Goal: Task Accomplishment & Management: Complete application form

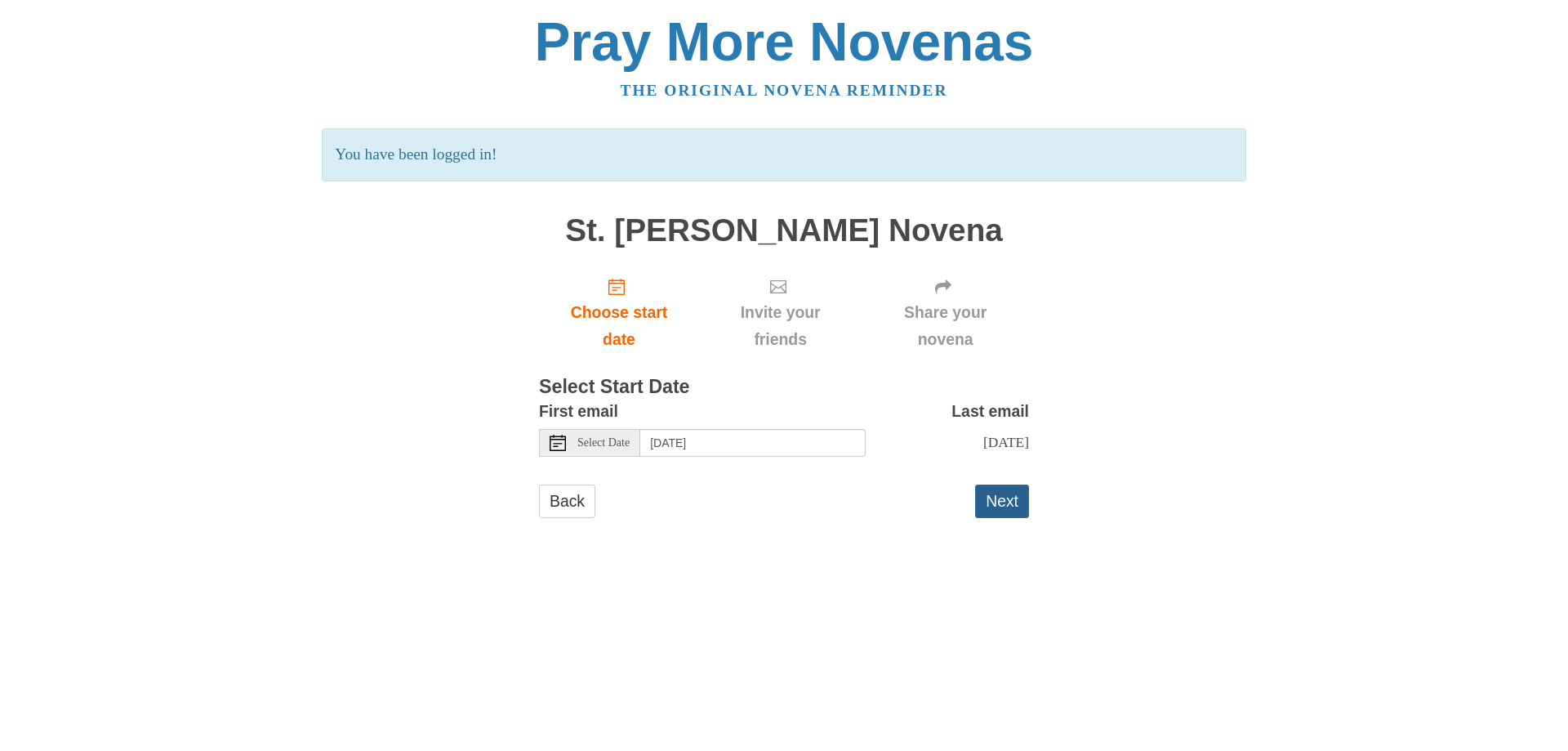
click at [999, 517] on button "Next" at bounding box center [1002, 501] width 54 height 33
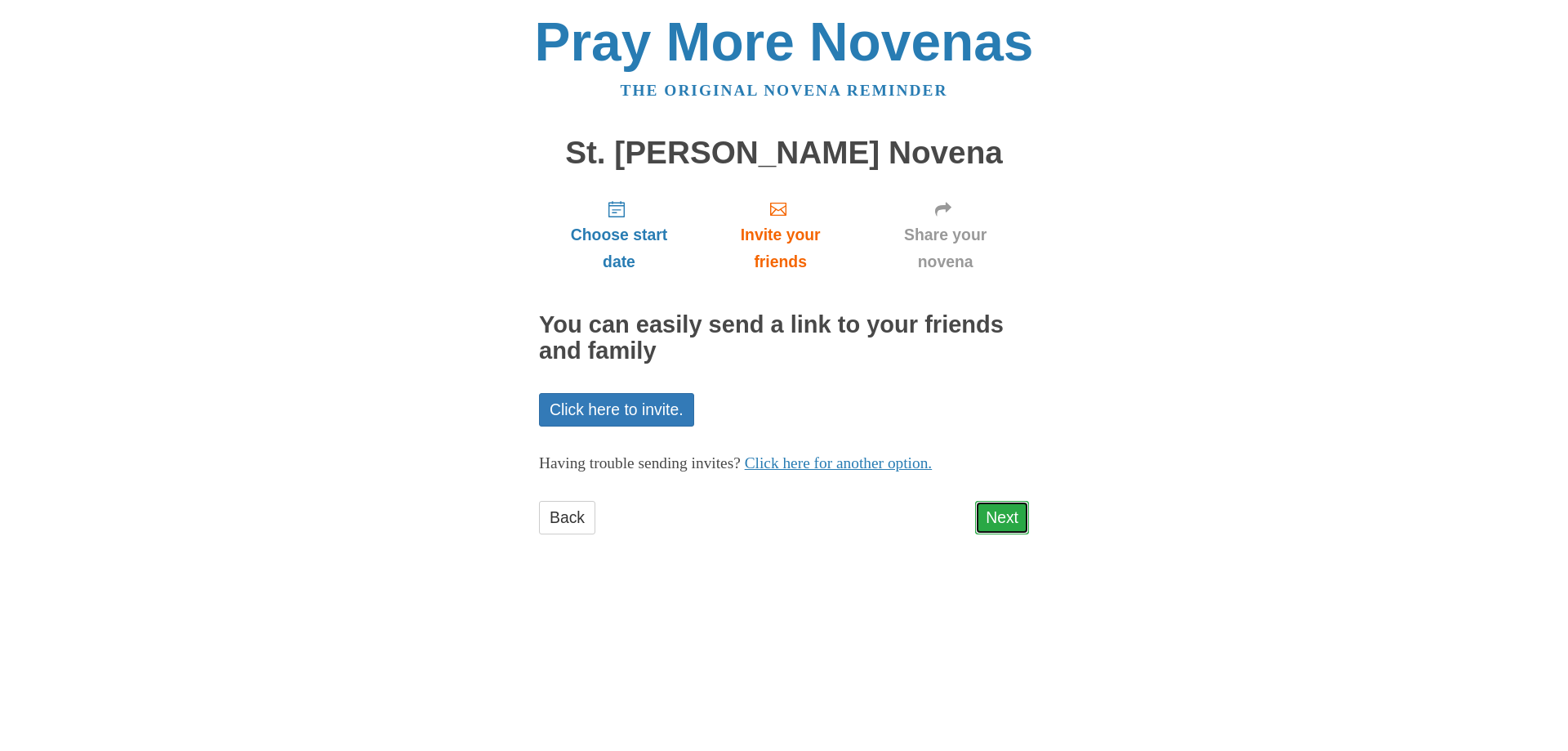
click at [988, 517] on link "Next" at bounding box center [1002, 518] width 54 height 33
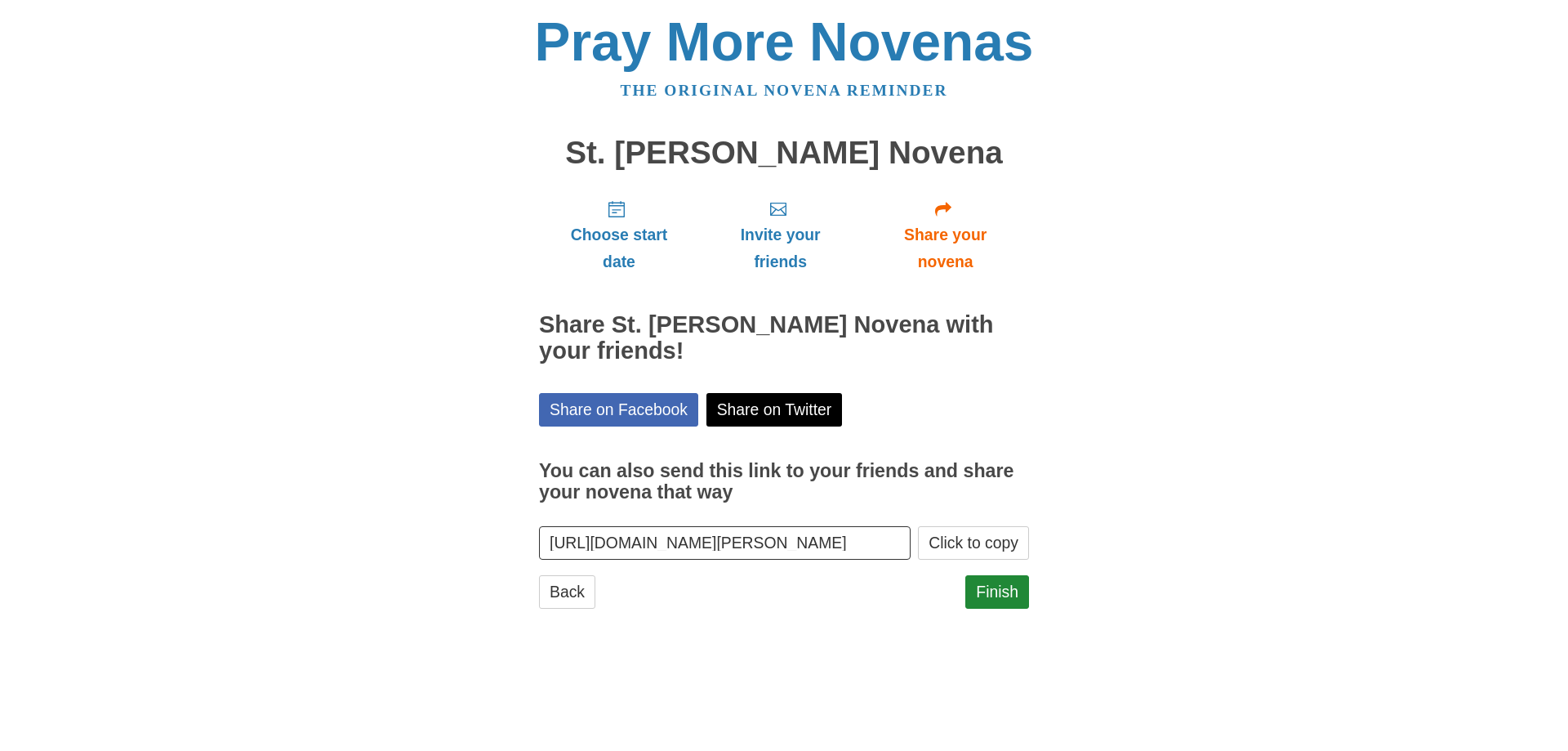
click at [988, 517] on label "You can also send this link to your friends and share your novena that way" at bounding box center [784, 482] width 490 height 81
click at [911, 527] on input "https://www.praymorenovenas.com/st-therese-novena/1252836" at bounding box center [724, 543] width 372 height 33
click at [1008, 586] on link "Finish" at bounding box center [997, 592] width 63 height 33
